Goal: Navigation & Orientation: Find specific page/section

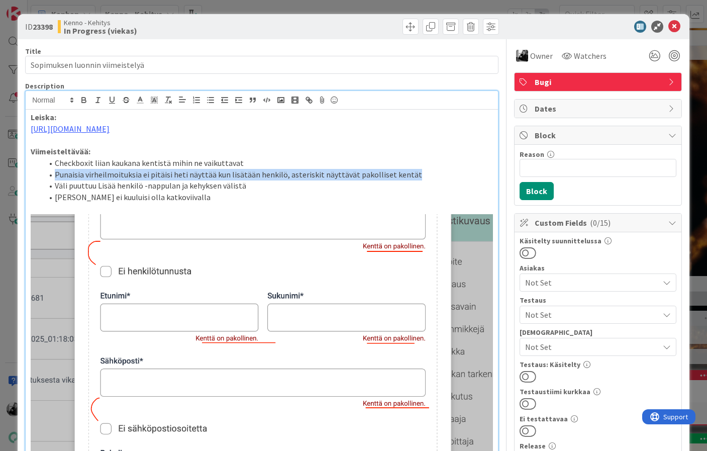
scroll to position [39, 0]
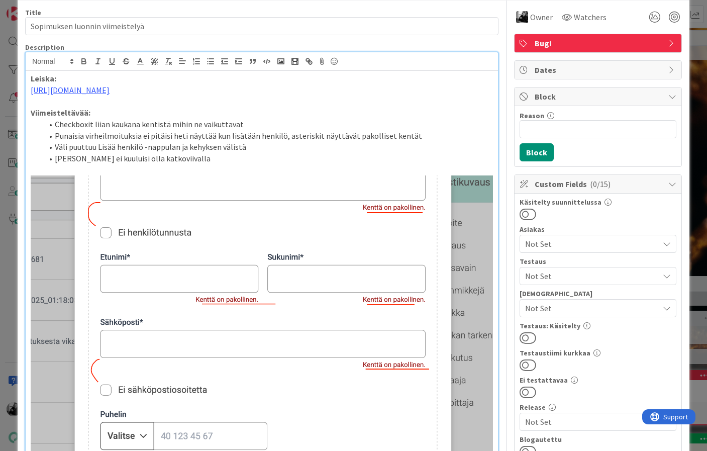
click at [381, 142] on li "Punaisia virheilmoituksia ei pitäisi heti näyttää kun lisätään henkilö, asteris…" at bounding box center [268, 136] width 450 height 12
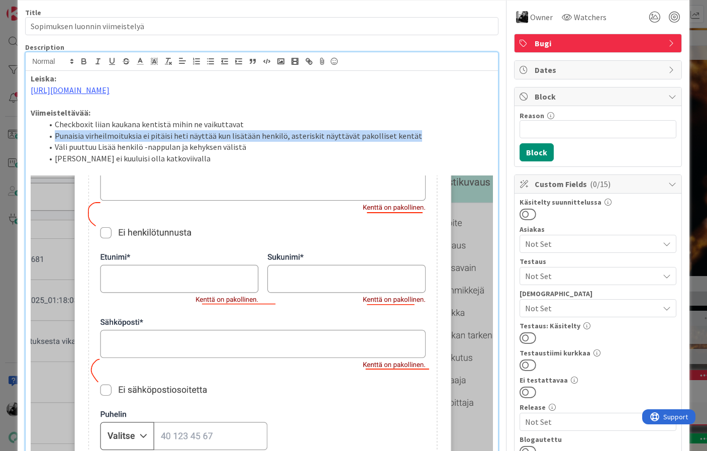
drag, startPoint x: 423, startPoint y: 159, endPoint x: 54, endPoint y: 159, distance: 369.2
click at [54, 142] on li "Punaisia virheilmoituksia ei pitäisi heti näyttää kun lisätään henkilö, asteris…" at bounding box center [268, 136] width 450 height 12
copy li "Punaisia virheilmoituksia ei pitäisi heti näyttää kun lisätään henkilö, asteris…"
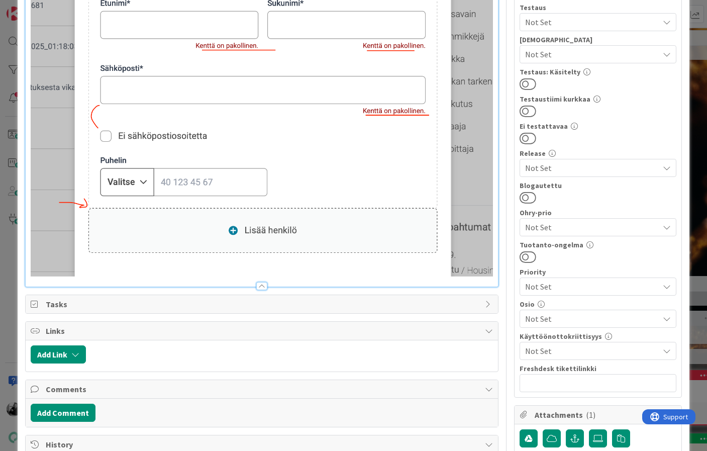
scroll to position [0, 0]
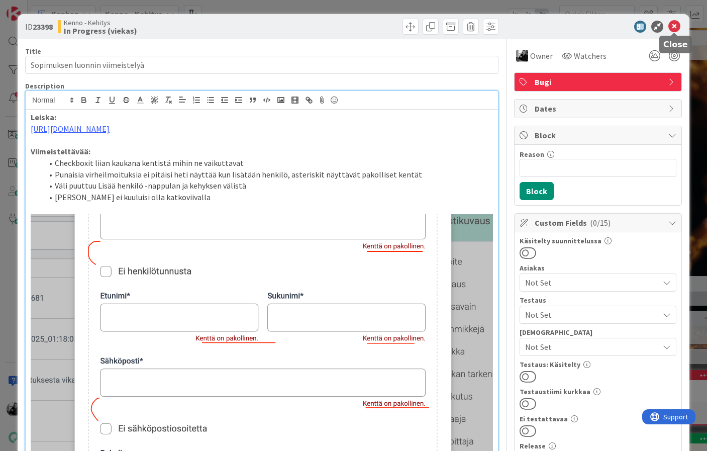
click at [670, 25] on icon at bounding box center [674, 27] width 12 height 12
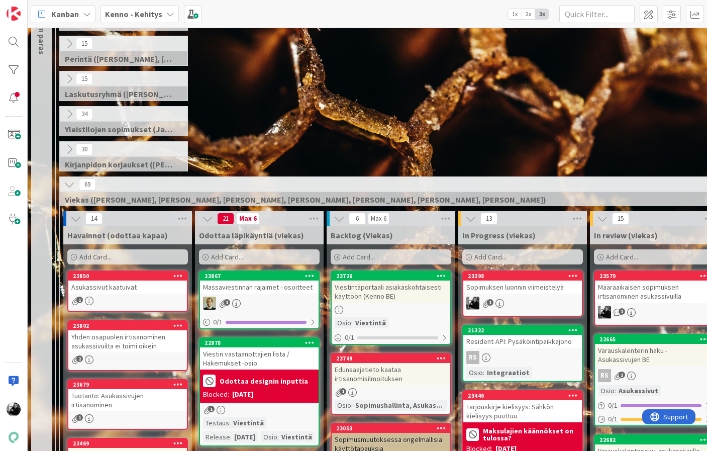
scroll to position [97, 0]
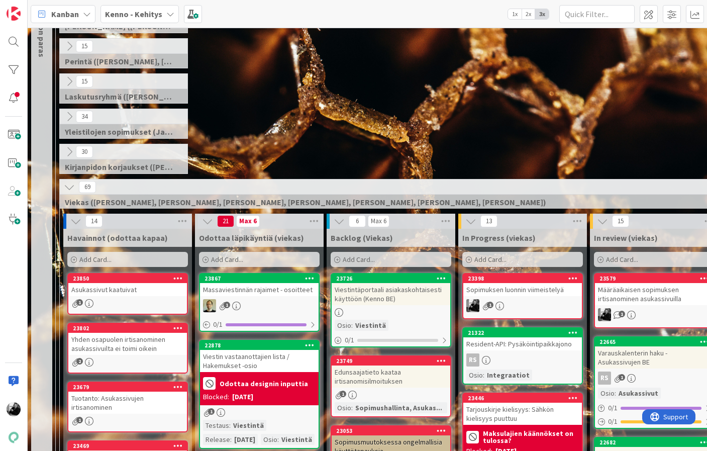
click at [541, 290] on div "Sopimuksen luonnin viimeistelyä" at bounding box center [522, 289] width 119 height 13
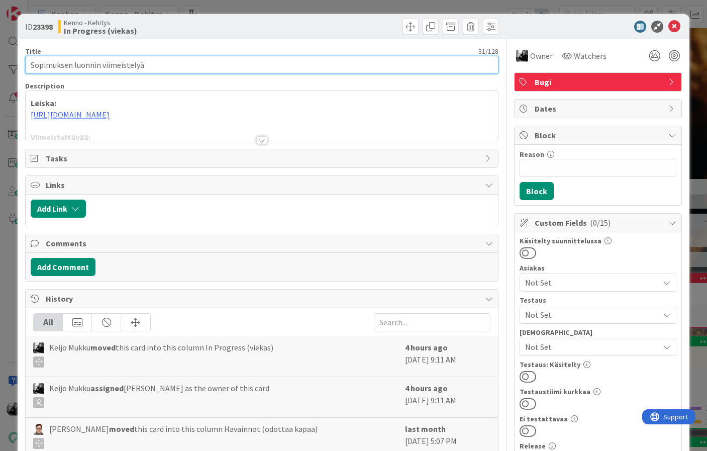
drag, startPoint x: 152, startPoint y: 67, endPoint x: 0, endPoint y: 59, distance: 152.4
click at [0, 61] on div "ID 23398 Kenno - Kehitys In Progress (viekas) Title 31 / 128 Sopimuksen luonnin…" at bounding box center [353, 225] width 707 height 451
